Goal: Task Accomplishment & Management: Manage account settings

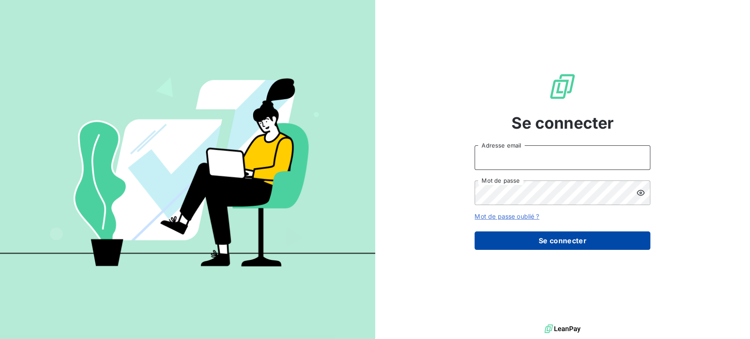
type input "[EMAIL_ADDRESS][PERSON_NAME][DOMAIN_NAME]"
click at [551, 243] on button "Se connecter" at bounding box center [563, 241] width 176 height 18
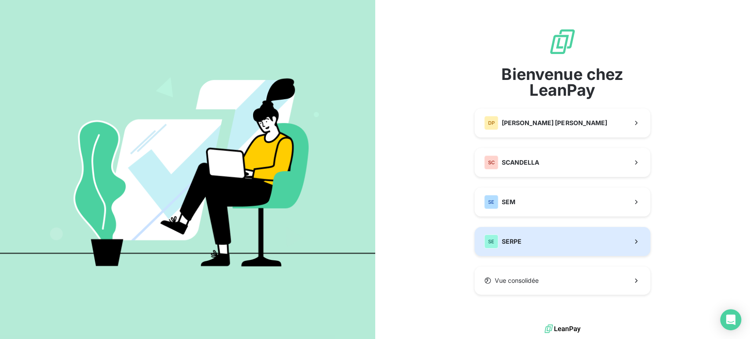
click at [535, 239] on button "SE SERPE" at bounding box center [563, 241] width 176 height 29
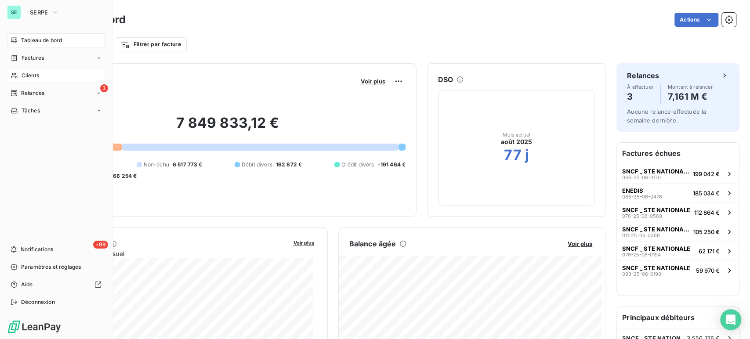
click at [32, 76] on span "Clients" at bounding box center [31, 76] width 18 height 8
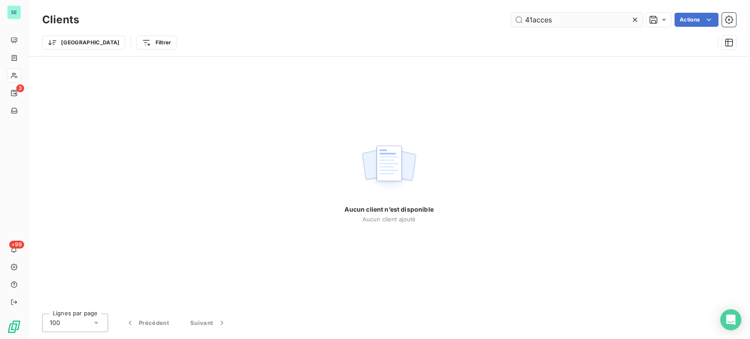
drag, startPoint x: 534, startPoint y: 18, endPoint x: 584, endPoint y: 15, distance: 49.8
click at [584, 15] on input "41acces" at bounding box center [577, 20] width 132 height 14
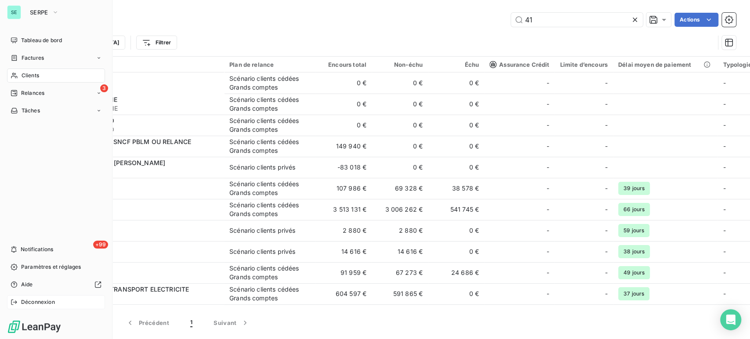
type input "41"
click at [35, 302] on span "Déconnexion" at bounding box center [38, 302] width 34 height 8
